Goal: Task Accomplishment & Management: Manage account settings

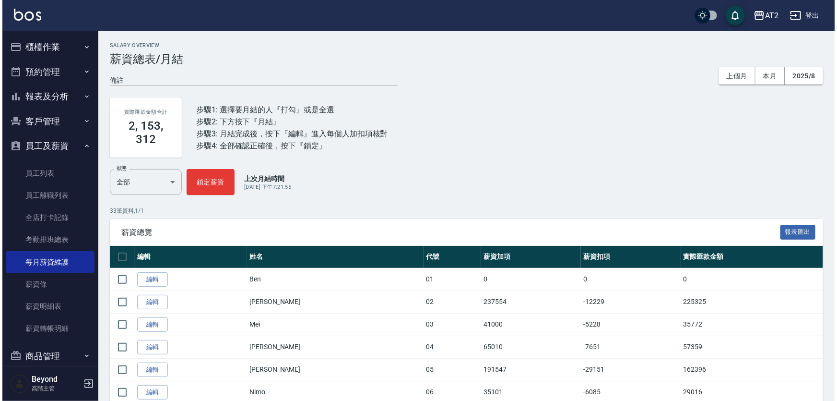
scroll to position [87, 0]
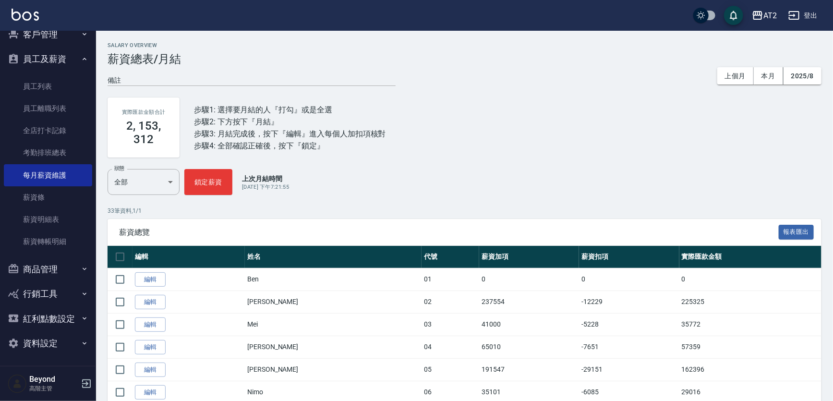
click at [801, 16] on button "登出" at bounding box center [802, 16] width 37 height 18
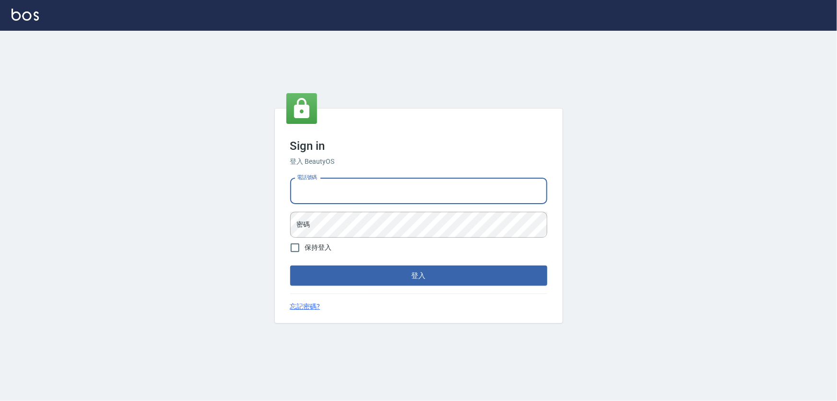
click at [366, 179] on input "電話號碼" at bounding box center [418, 191] width 257 height 26
type input "0972812130"
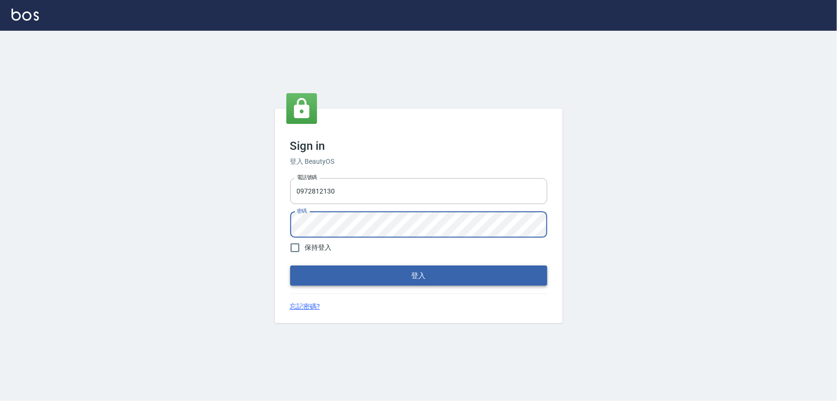
click at [371, 274] on button "登入" at bounding box center [418, 275] width 257 height 20
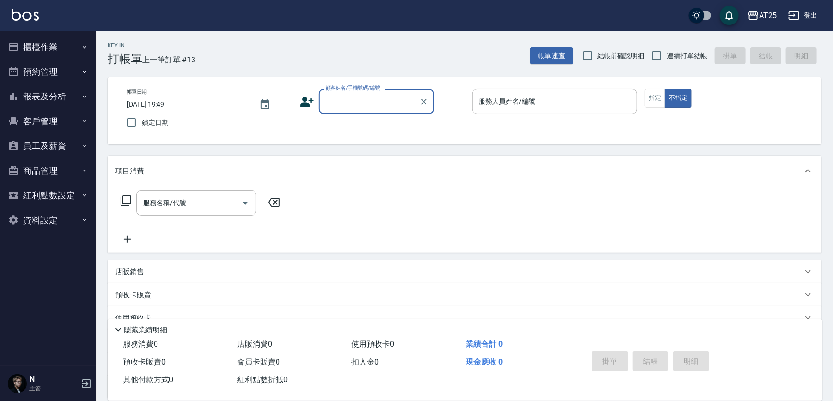
click at [46, 142] on button "員工及薪資" at bounding box center [48, 145] width 88 height 25
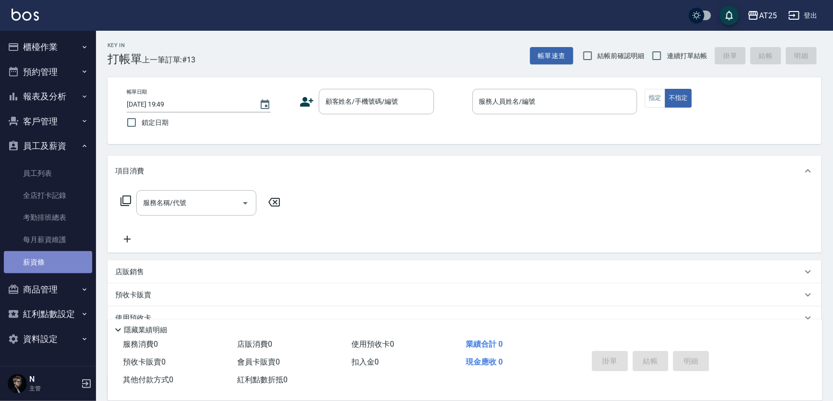
click at [61, 261] on link "薪資條" at bounding box center [48, 262] width 88 height 22
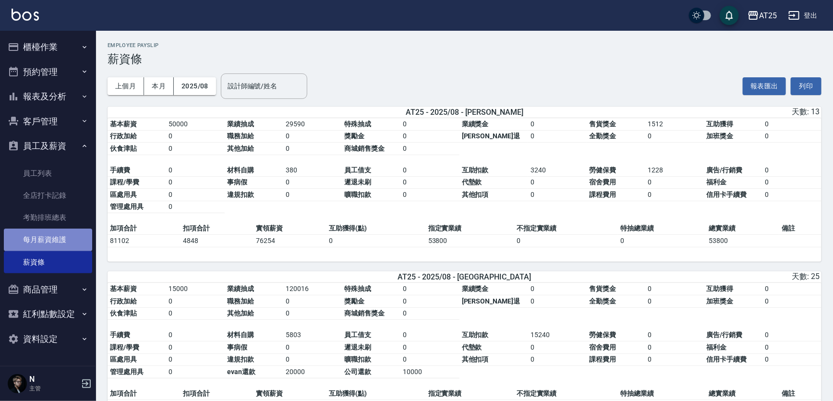
click at [67, 243] on link "每月薪資維護" at bounding box center [48, 239] width 88 height 22
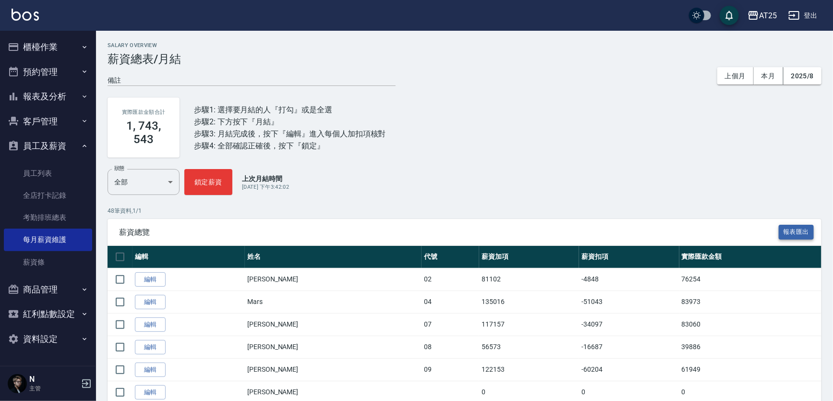
click at [797, 227] on button "報表匯出" at bounding box center [796, 232] width 36 height 15
